Goal: Task Accomplishment & Management: Manage account settings

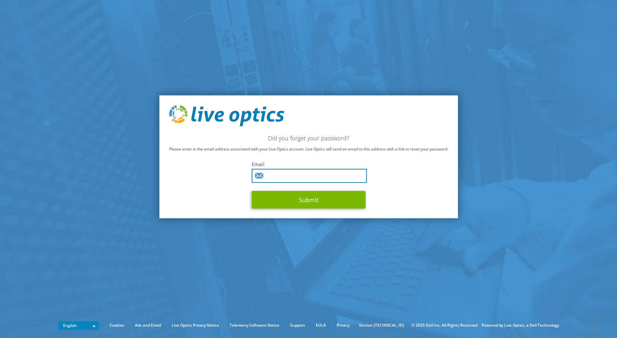
click at [281, 177] on input "text" at bounding box center [309, 176] width 115 height 14
type input "[PERSON_NAME][EMAIL_ADDRESS][PERSON_NAME][DOMAIN_NAME]"
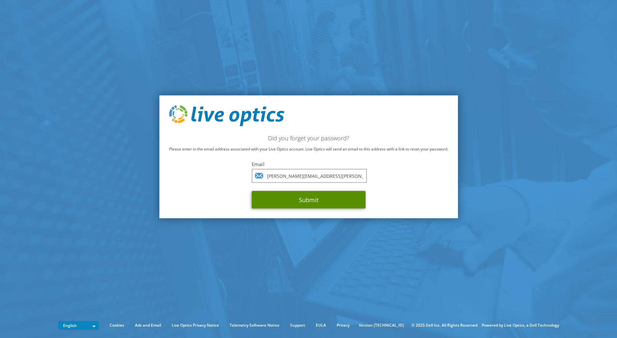
click at [326, 201] on button "Submit" at bounding box center [309, 200] width 114 height 18
